Goal: Transaction & Acquisition: Purchase product/service

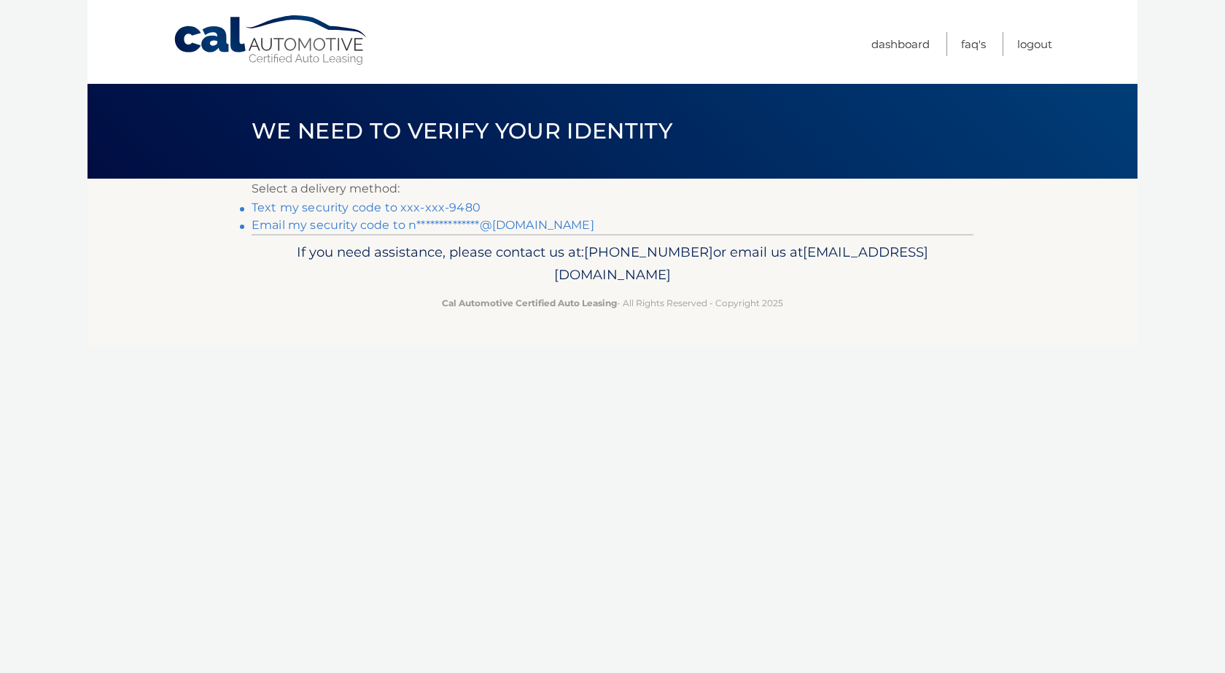
click at [385, 202] on link "Text my security code to xxx-xxx-9480" at bounding box center [366, 207] width 229 height 14
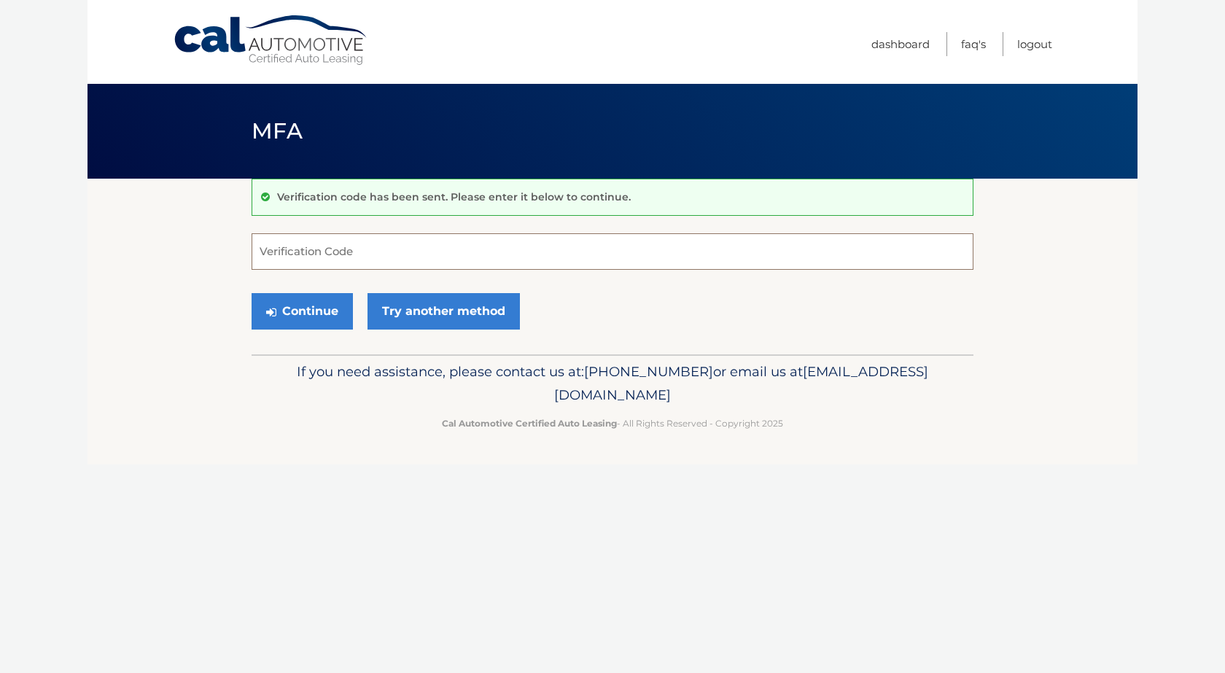
click at [456, 251] on input "Verification Code" at bounding box center [613, 251] width 722 height 36
type input "354795"
click at [306, 303] on button "Continue" at bounding box center [302, 311] width 101 height 36
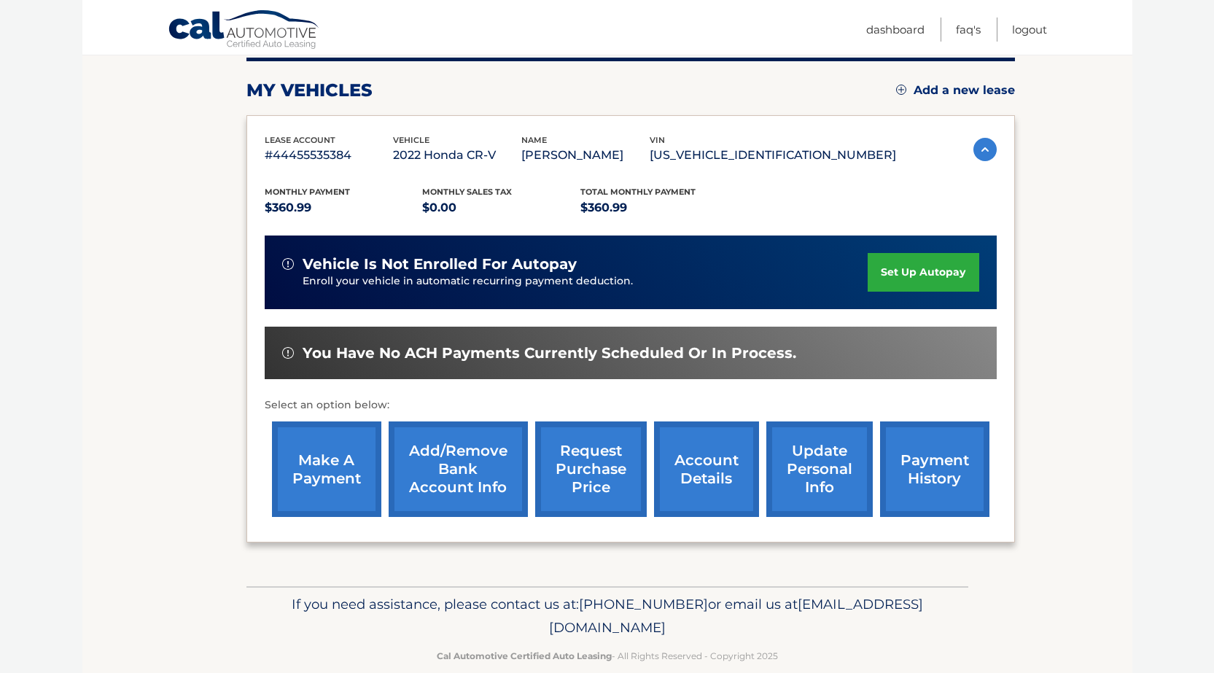
scroll to position [211, 0]
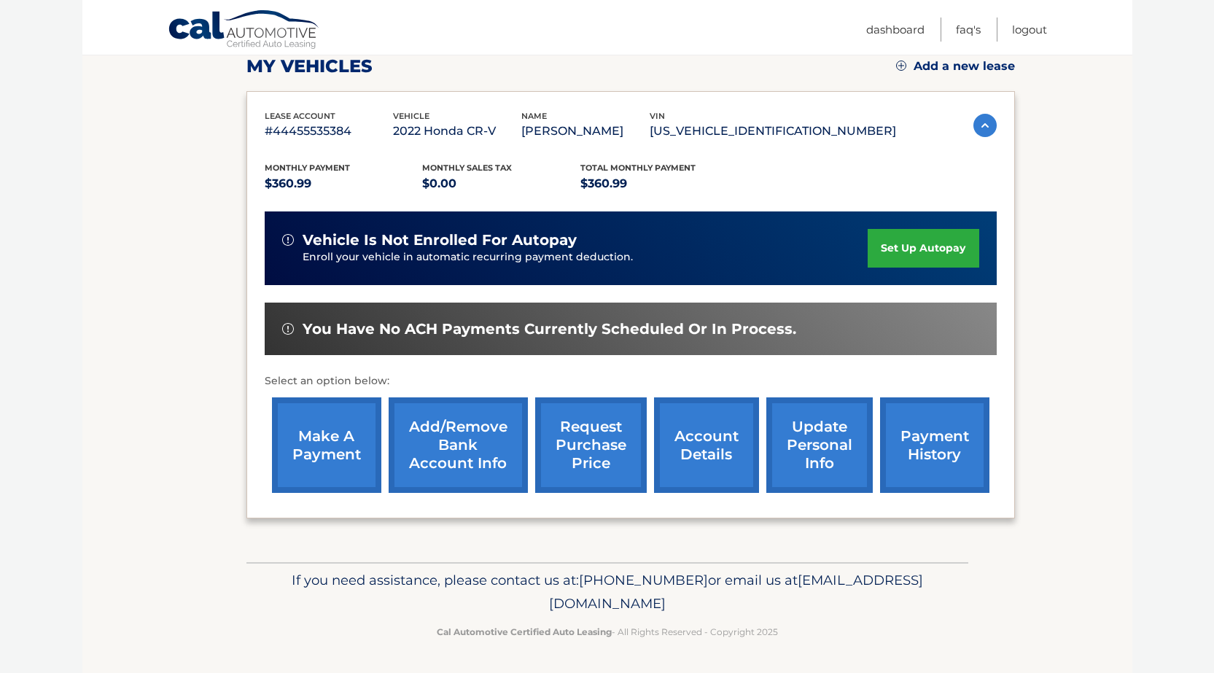
click at [327, 425] on link "make a payment" at bounding box center [326, 445] width 109 height 96
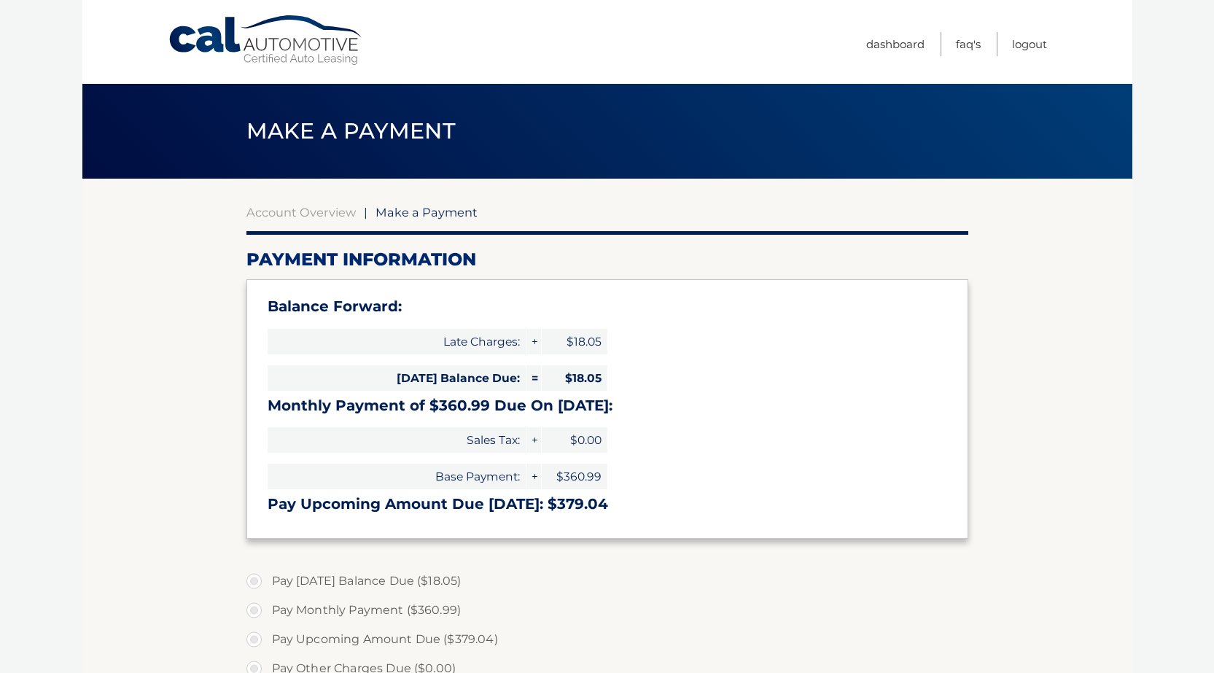
type input "379.04"
select select "YzU2YzU1MzctZTUzYS00OTUxLThlOTMtMGFiZjk3MTk5ZmMx"
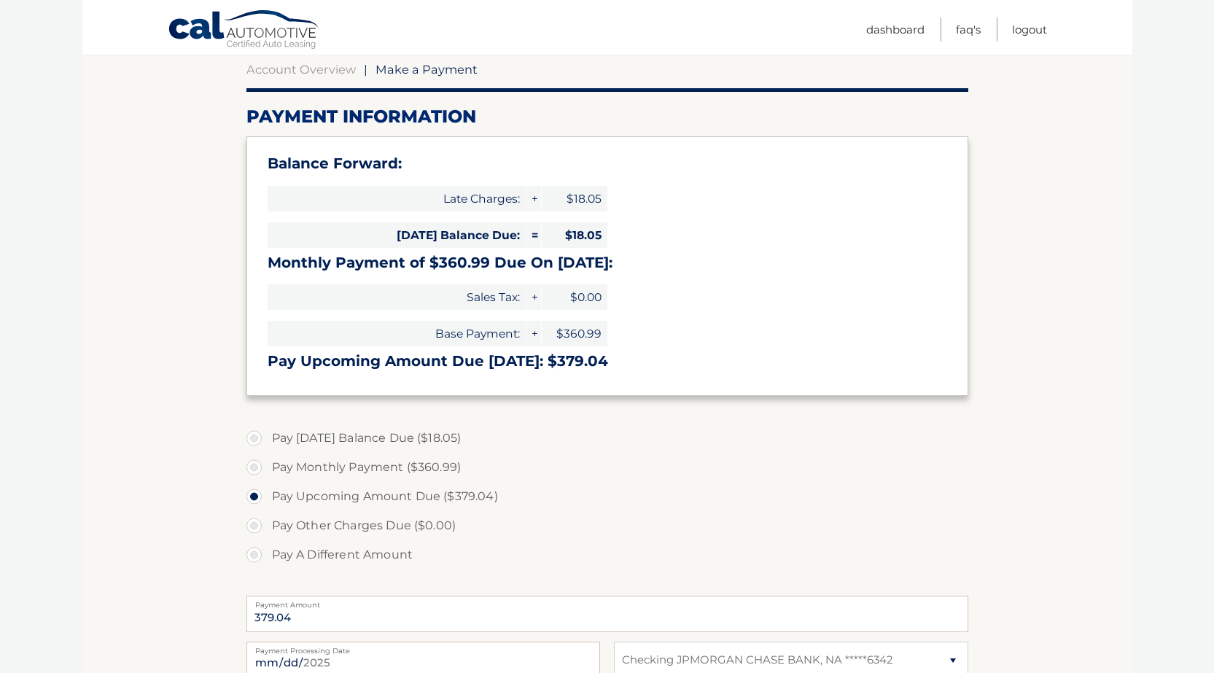
scroll to position [146, 0]
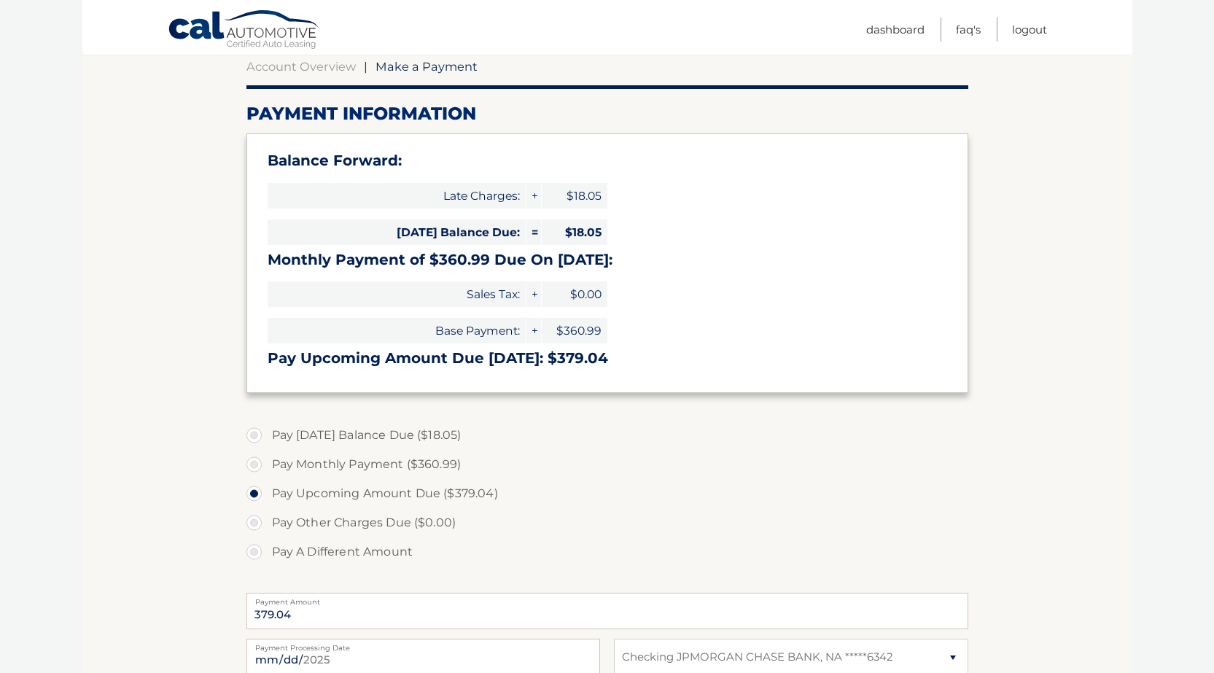
click at [256, 464] on label "Pay Monthly Payment ($360.99)" at bounding box center [607, 464] width 722 height 29
click at [256, 464] on input "Pay Monthly Payment ($360.99)" at bounding box center [259, 461] width 15 height 23
radio input "true"
type input "360.99"
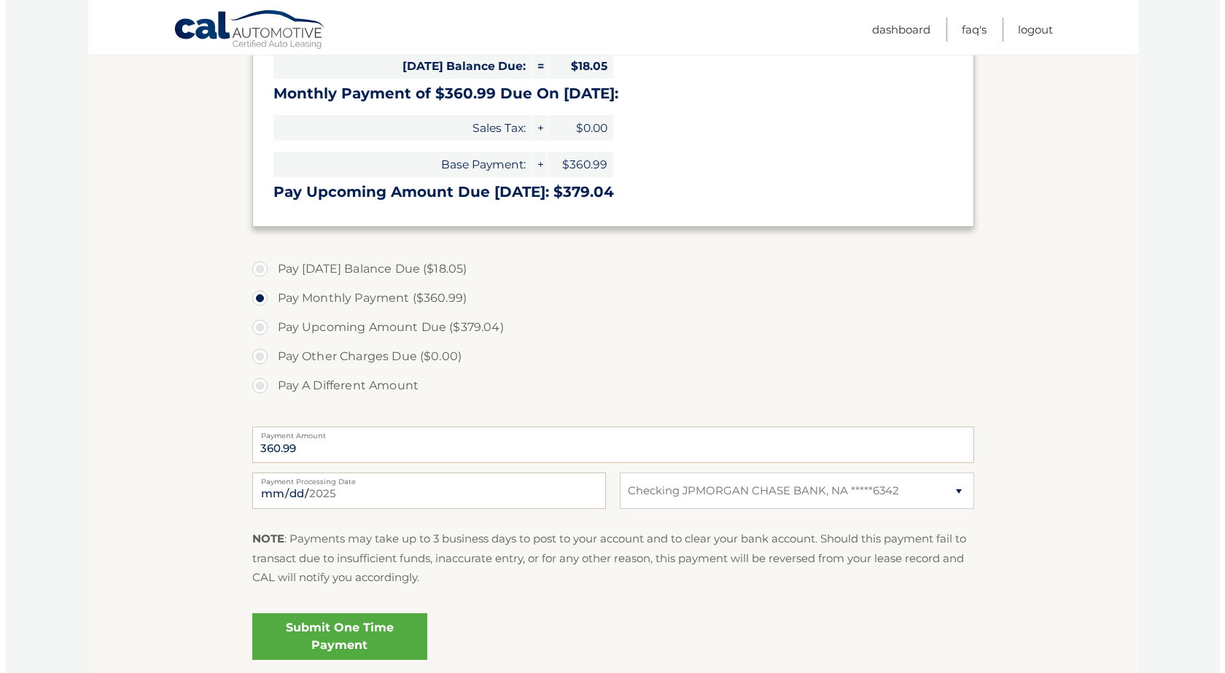
scroll to position [365, 0]
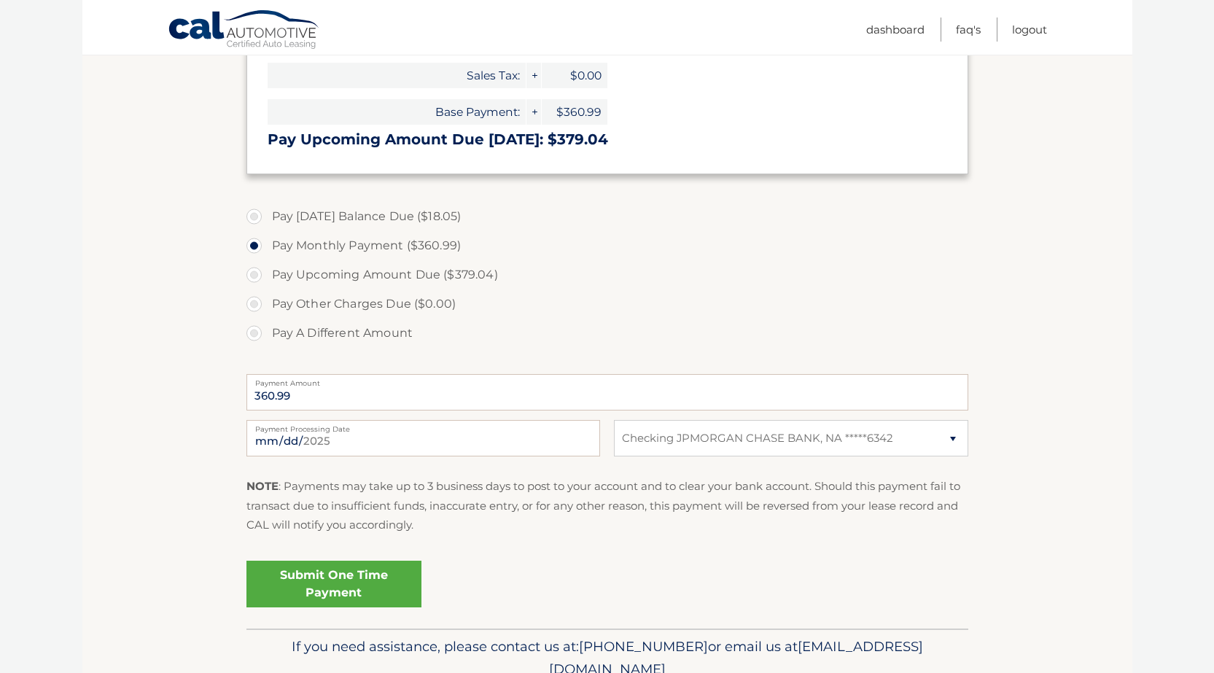
click at [333, 577] on link "Submit One Time Payment" at bounding box center [333, 584] width 175 height 47
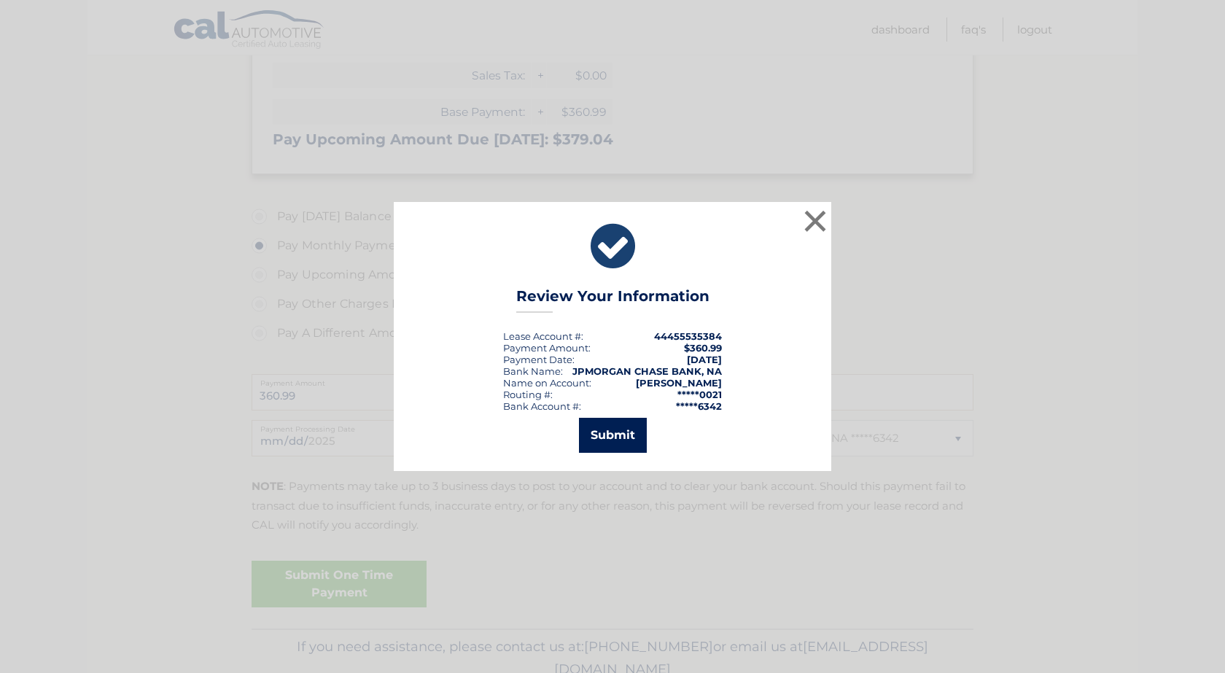
click at [620, 428] on button "Submit" at bounding box center [613, 435] width 68 height 35
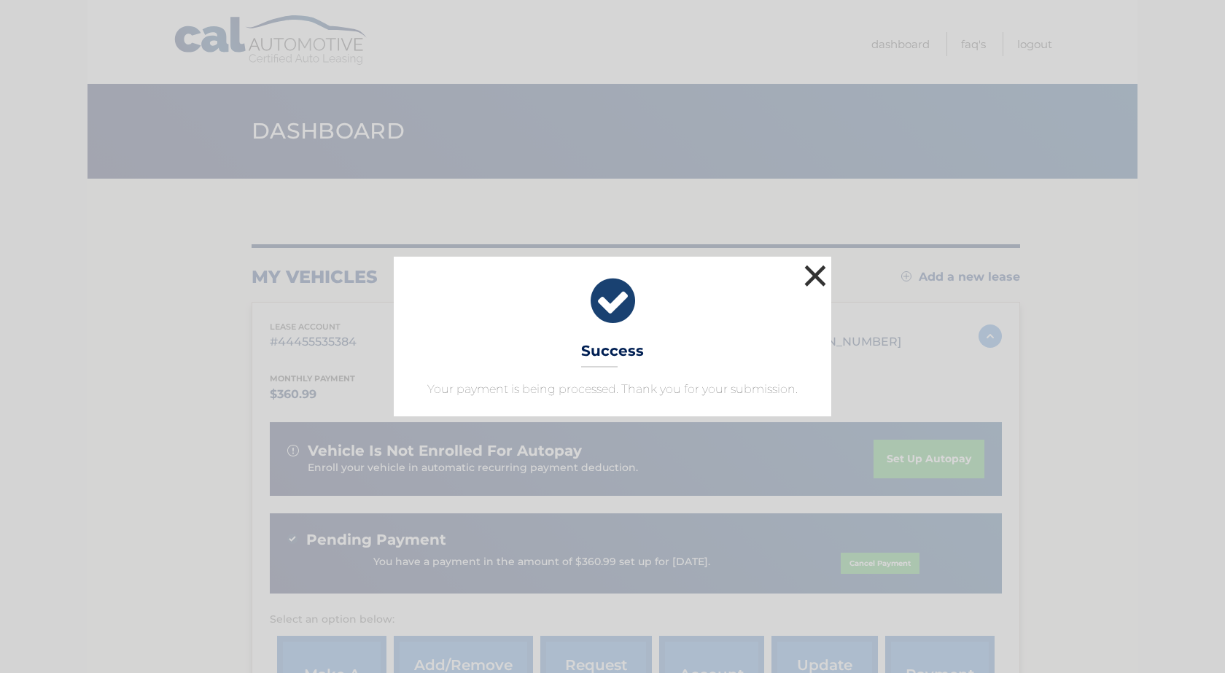
click at [813, 268] on button "×" at bounding box center [814, 275] width 29 height 29
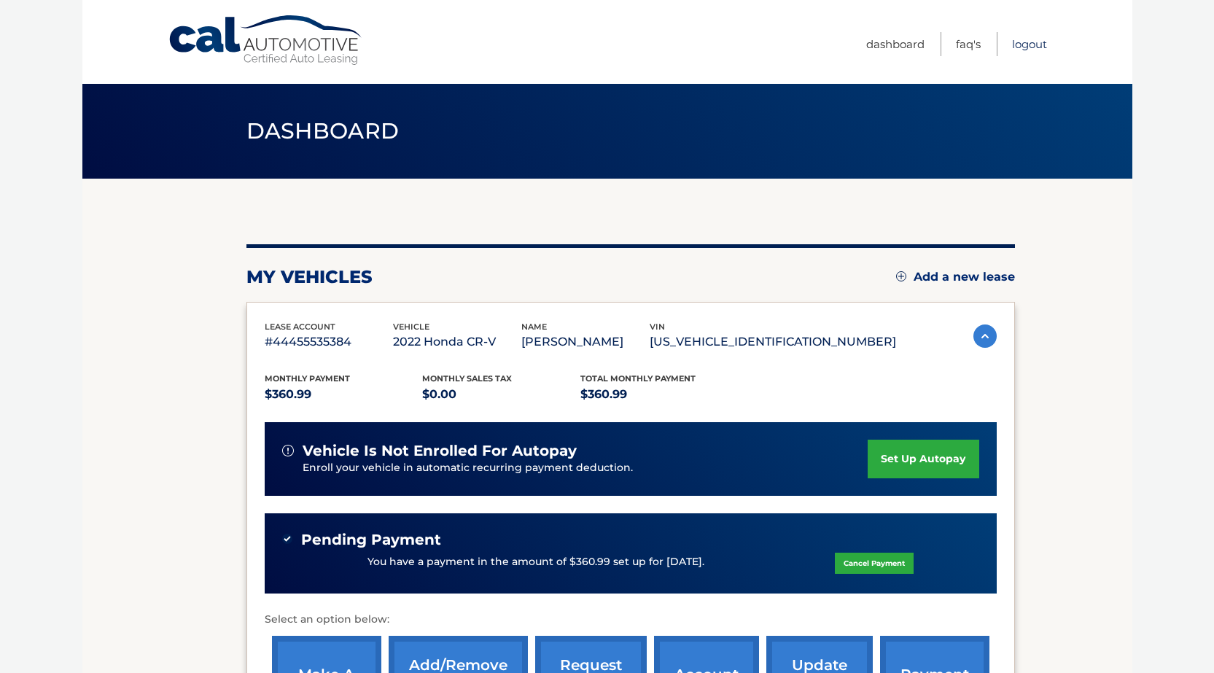
click at [1027, 42] on link "Logout" at bounding box center [1029, 44] width 35 height 24
